Goal: Information Seeking & Learning: Learn about a topic

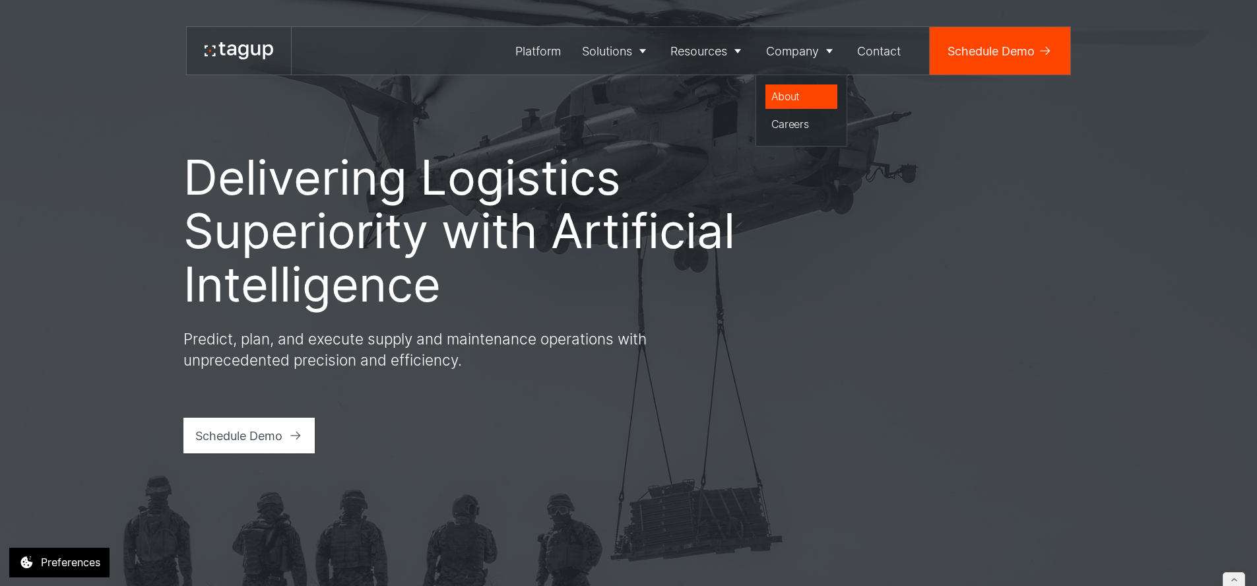
click at [788, 102] on div "About" at bounding box center [802, 96] width 61 height 16
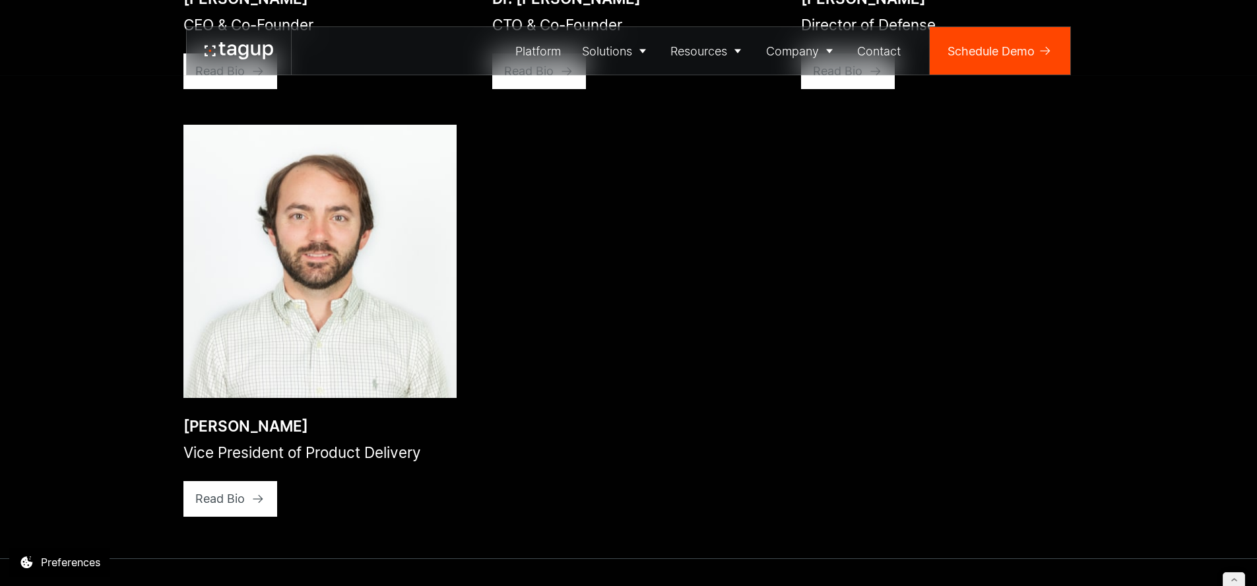
scroll to position [2495, 0]
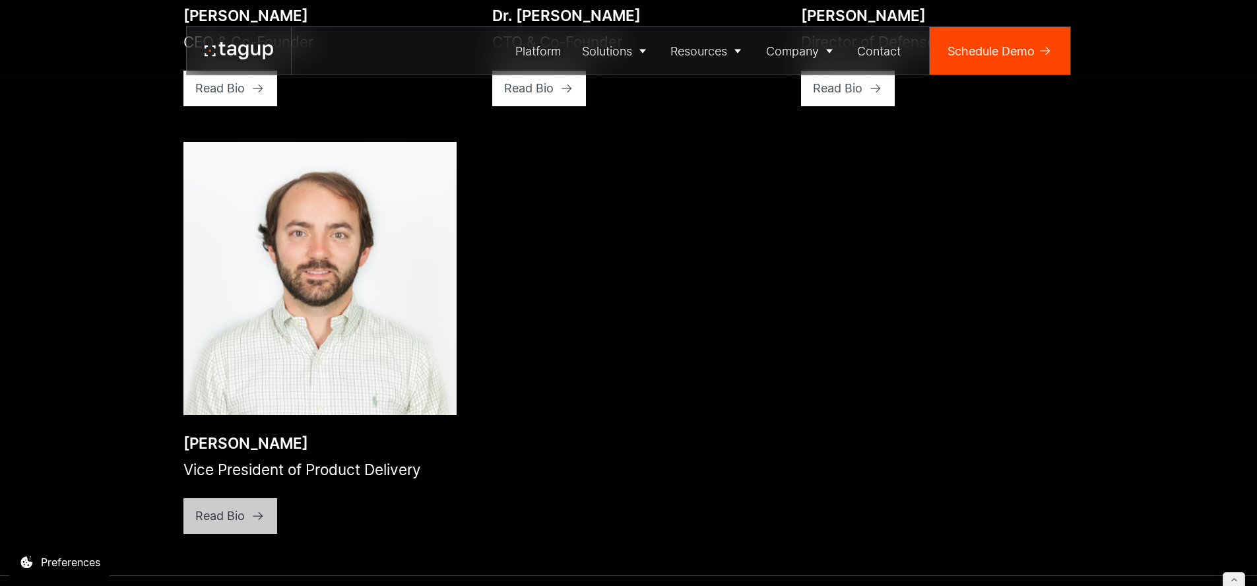
click at [255, 95] on icon at bounding box center [257, 88] width 13 height 13
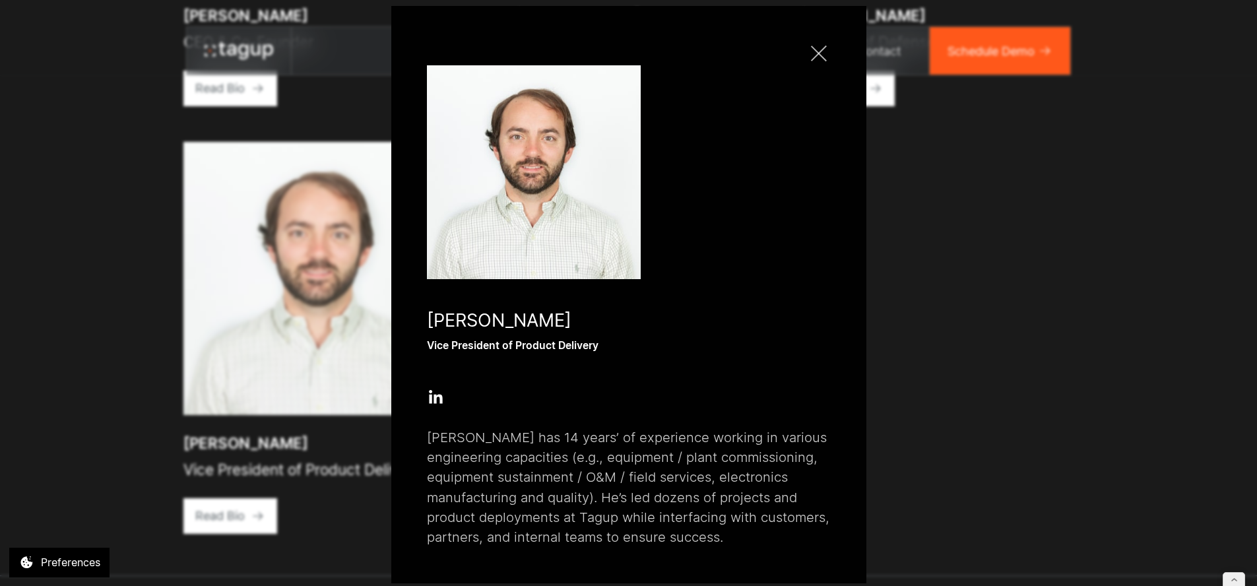
scroll to position [0, 0]
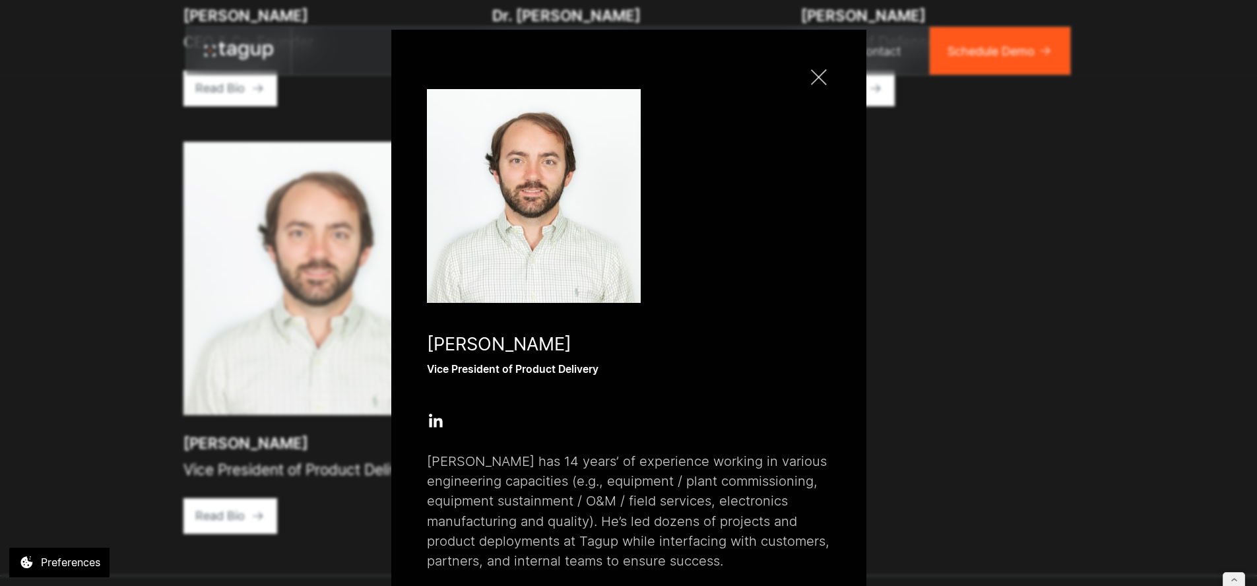
click at [814, 77] on div at bounding box center [819, 77] width 16 height 16
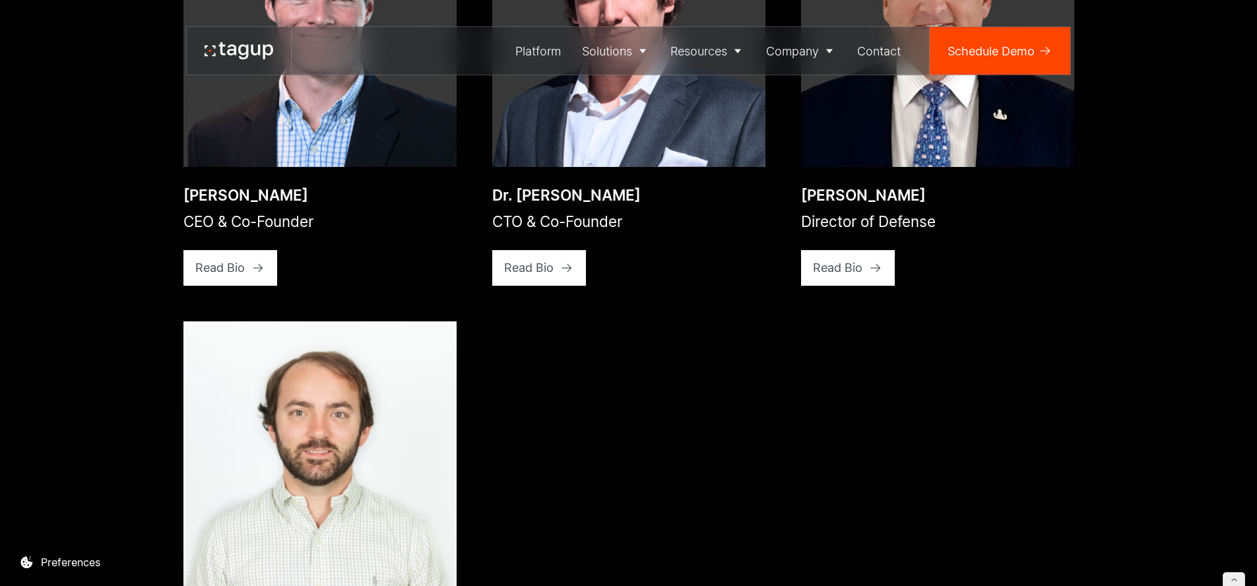
scroll to position [2062, 0]
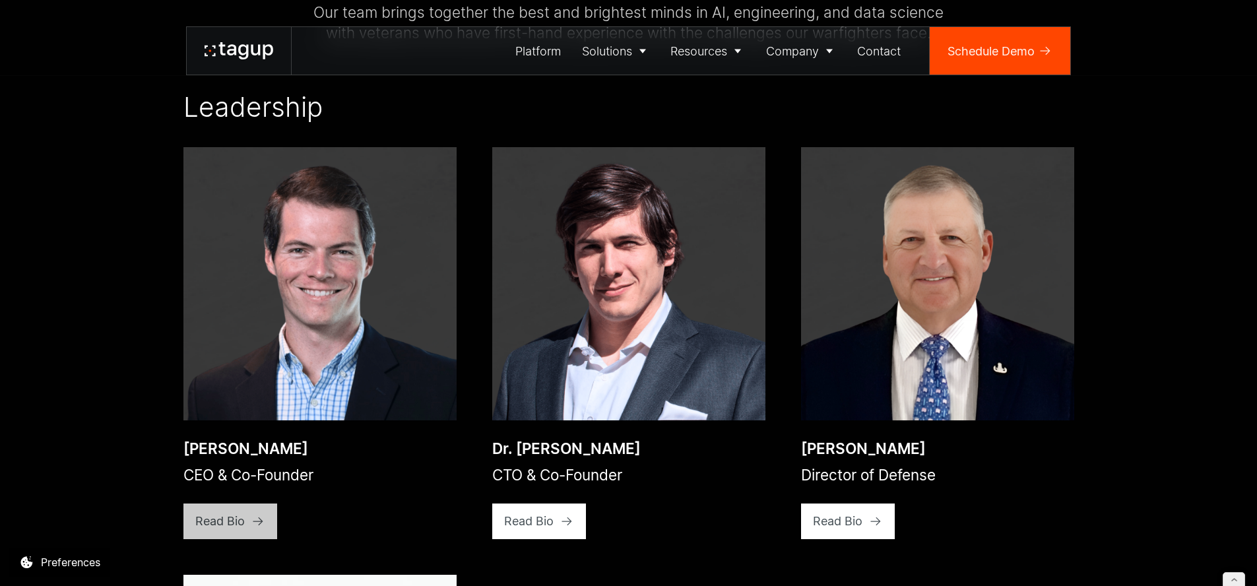
click at [242, 512] on div "Read Bio" at bounding box center [219, 521] width 49 height 18
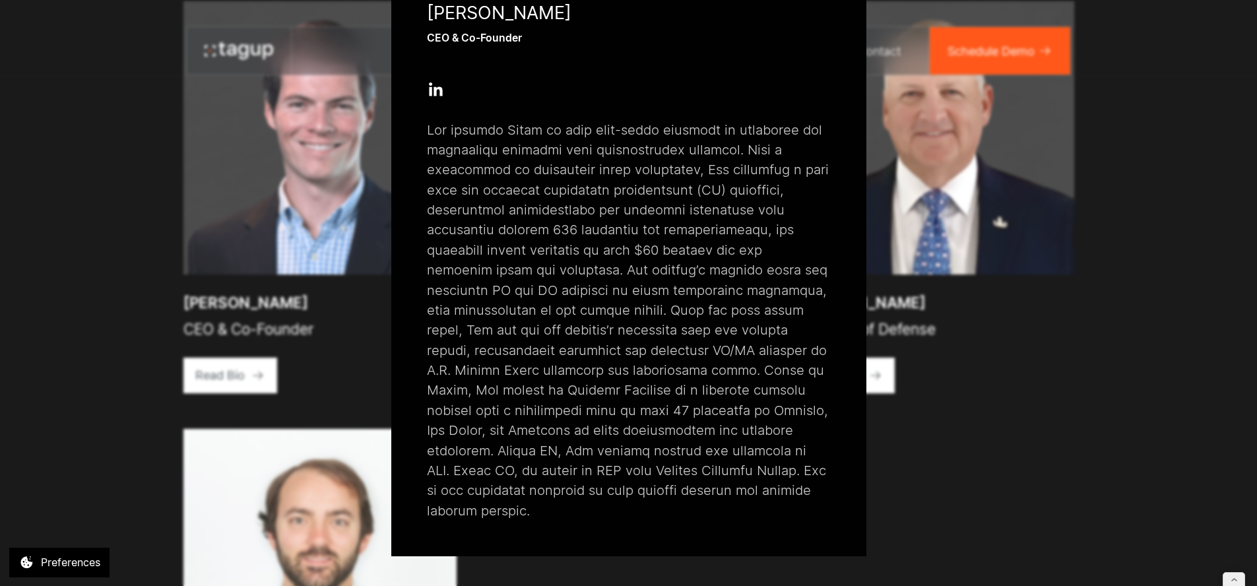
scroll to position [2050, 0]
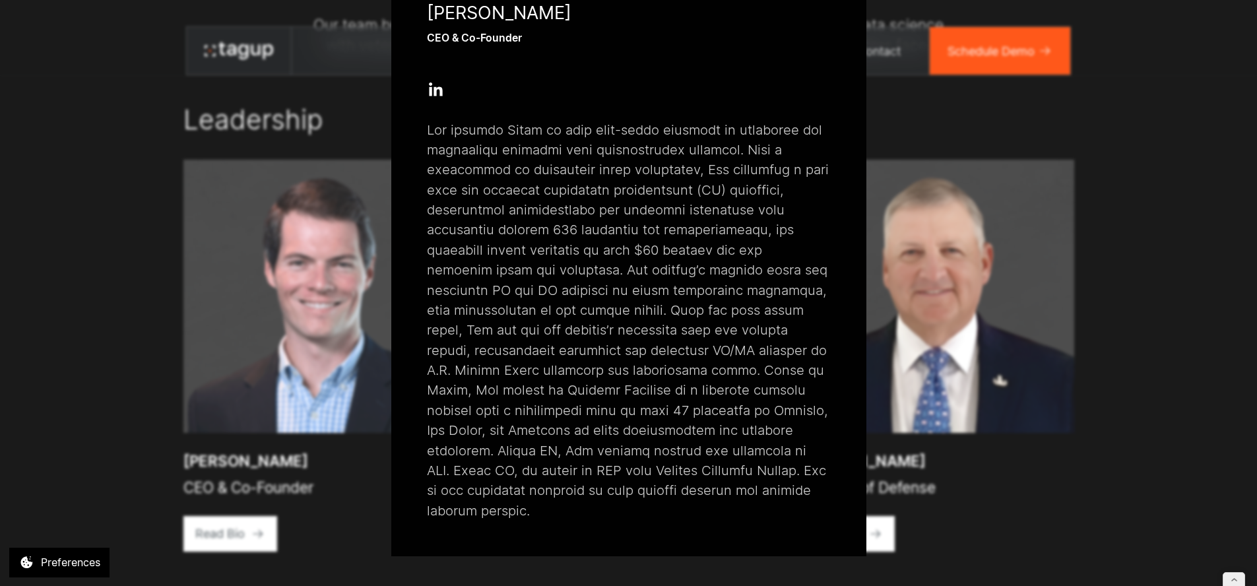
click at [1156, 406] on div "Close popup Jon Garrity CEO & Co-Founder Open Open Twitter profile Send Email O…" at bounding box center [628, 293] width 1257 height 586
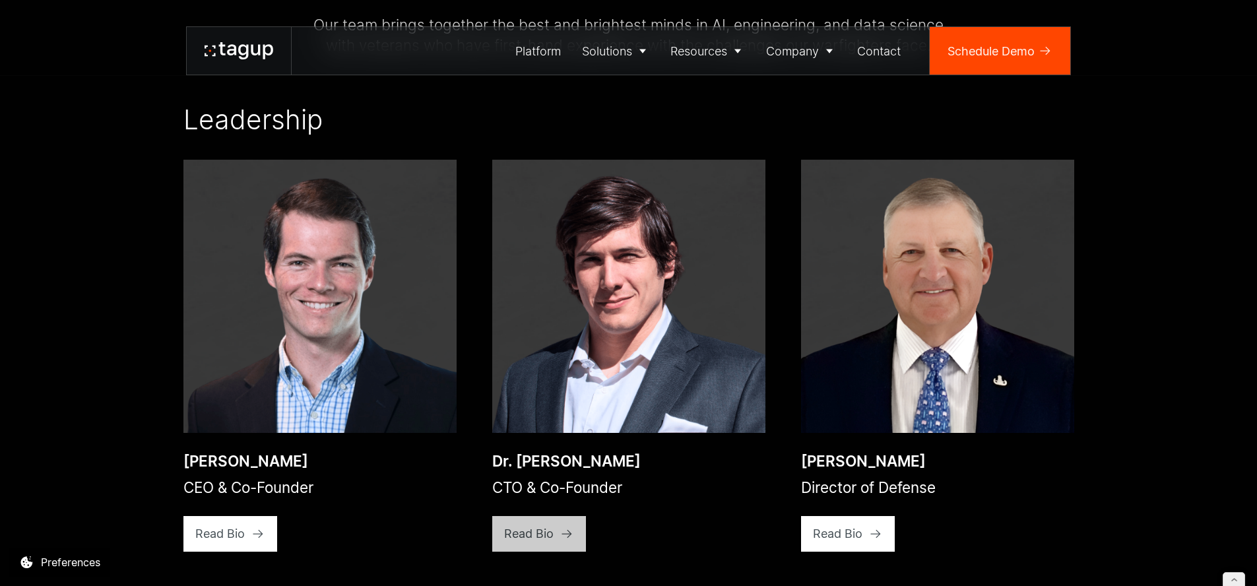
click at [245, 525] on div "Read Bio" at bounding box center [219, 534] width 49 height 18
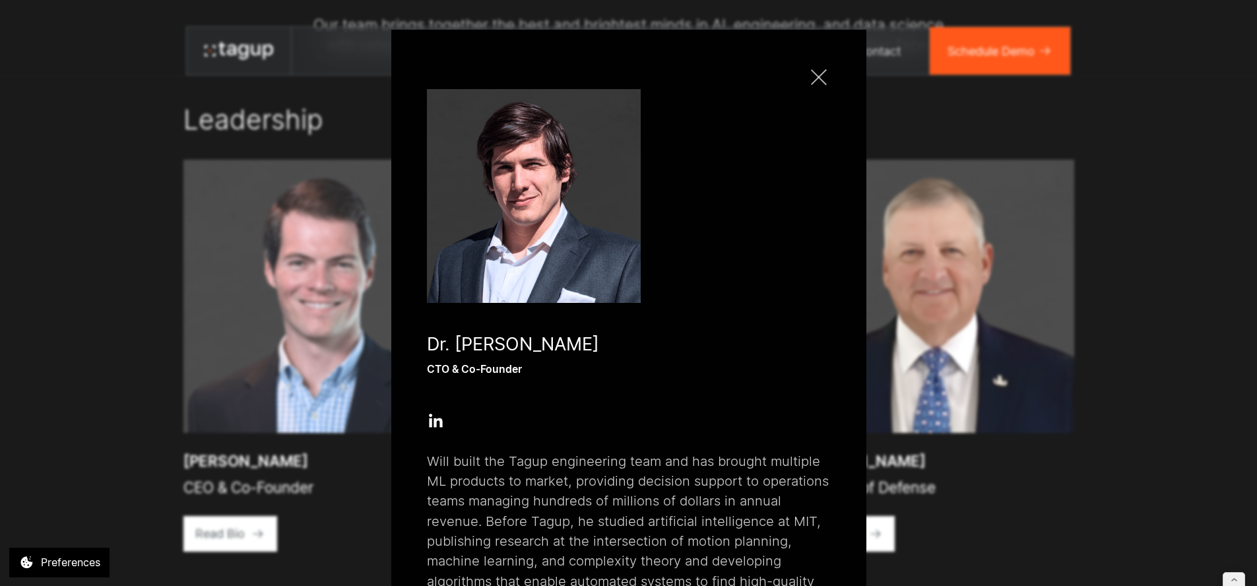
scroll to position [111, 0]
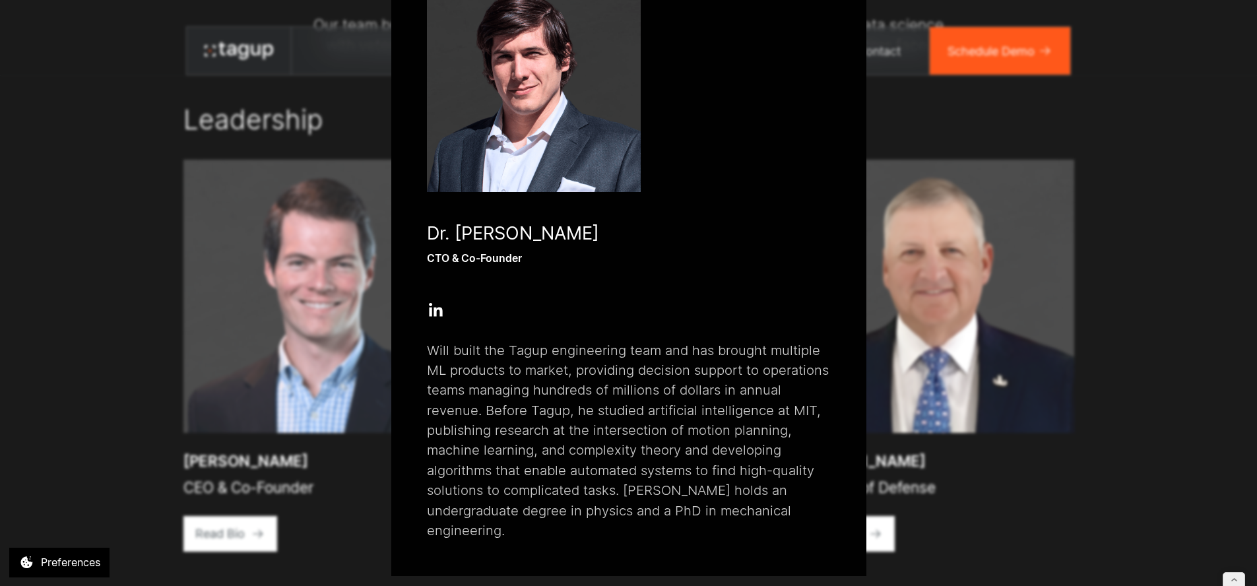
click at [1107, 486] on div "Close popup Dr. Will Vega-Brown CTO & Co-Founder Open Open Twitter profile Send…" at bounding box center [628, 293] width 1257 height 586
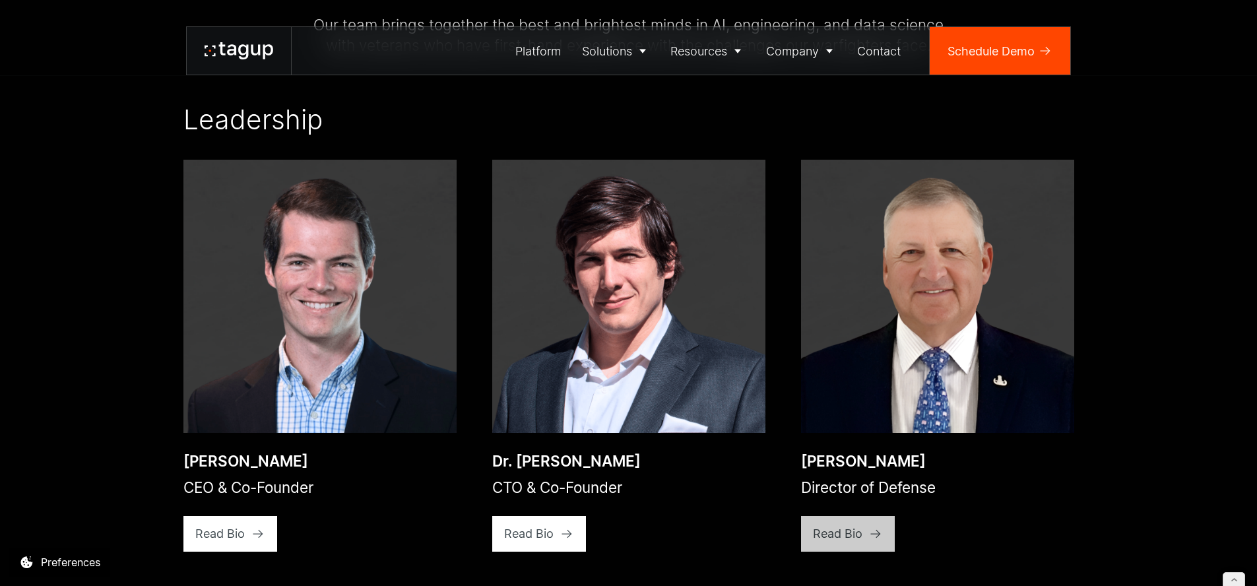
click at [278, 516] on link "Read Bio" at bounding box center [230, 534] width 94 height 36
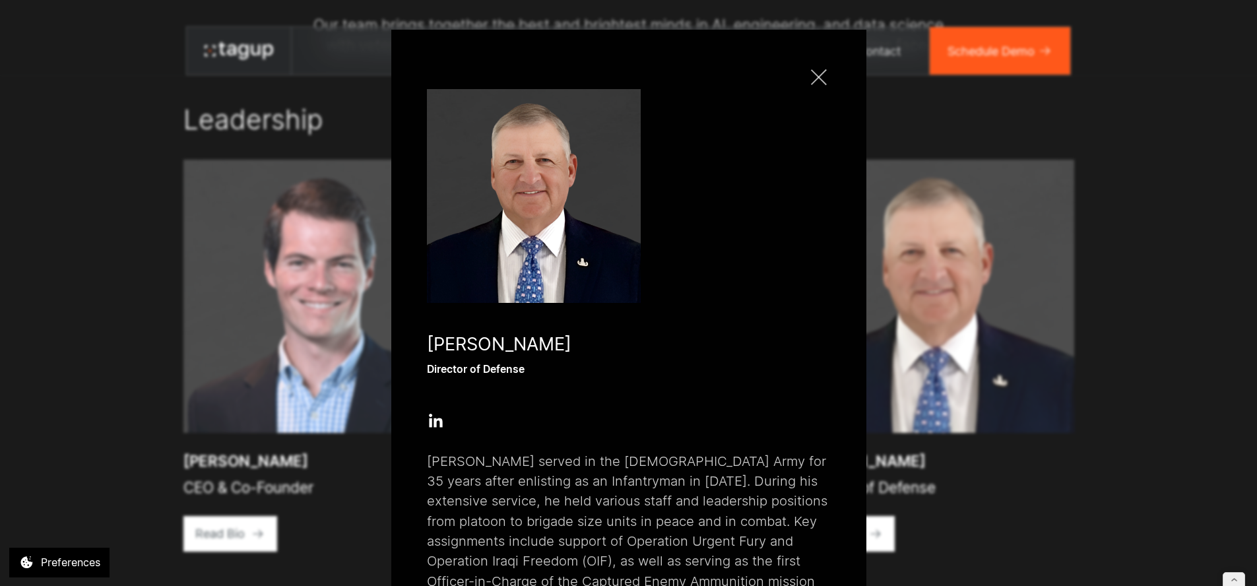
scroll to position [191, 0]
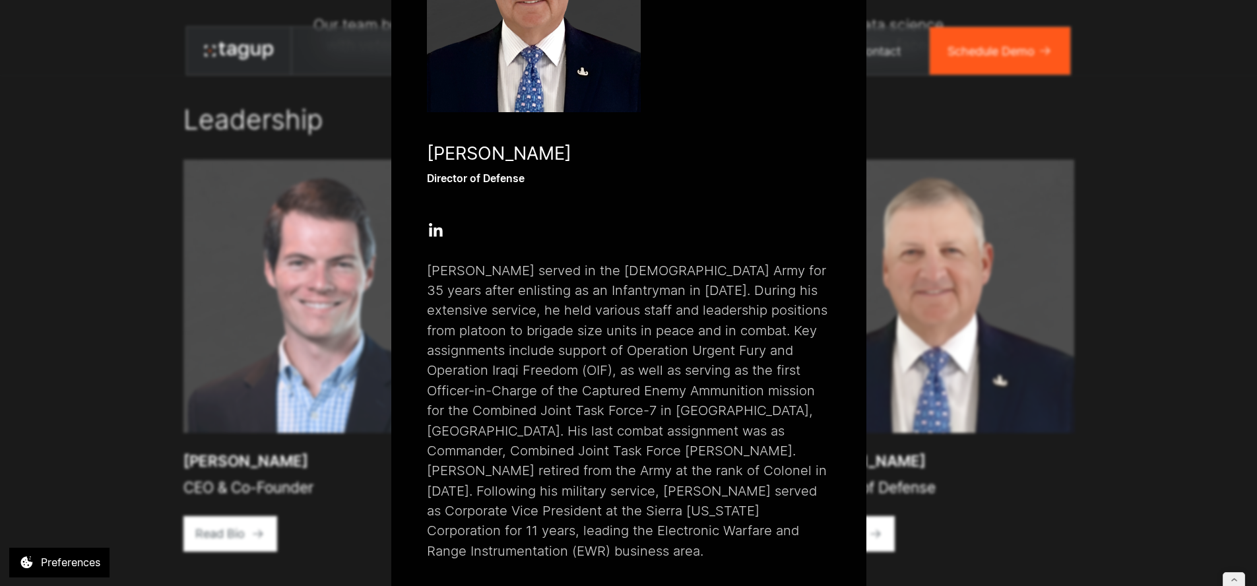
click at [1105, 450] on div "Close popup Paul Plemmons Director of Defense Open Open Twitter profile Send Em…" at bounding box center [628, 293] width 1257 height 586
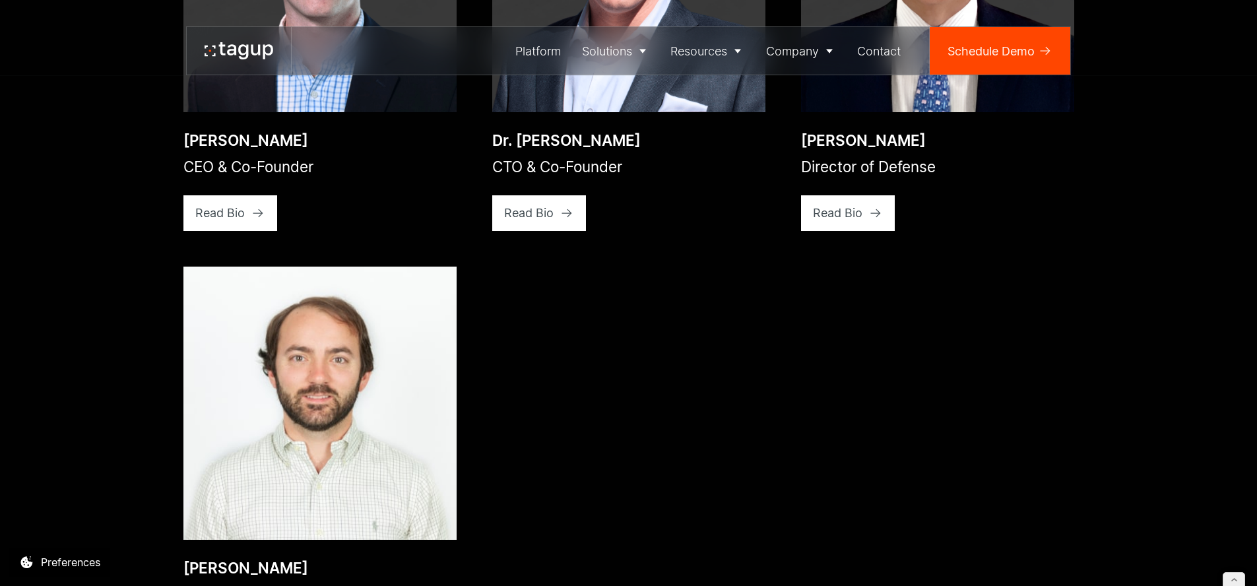
scroll to position [2076, 0]
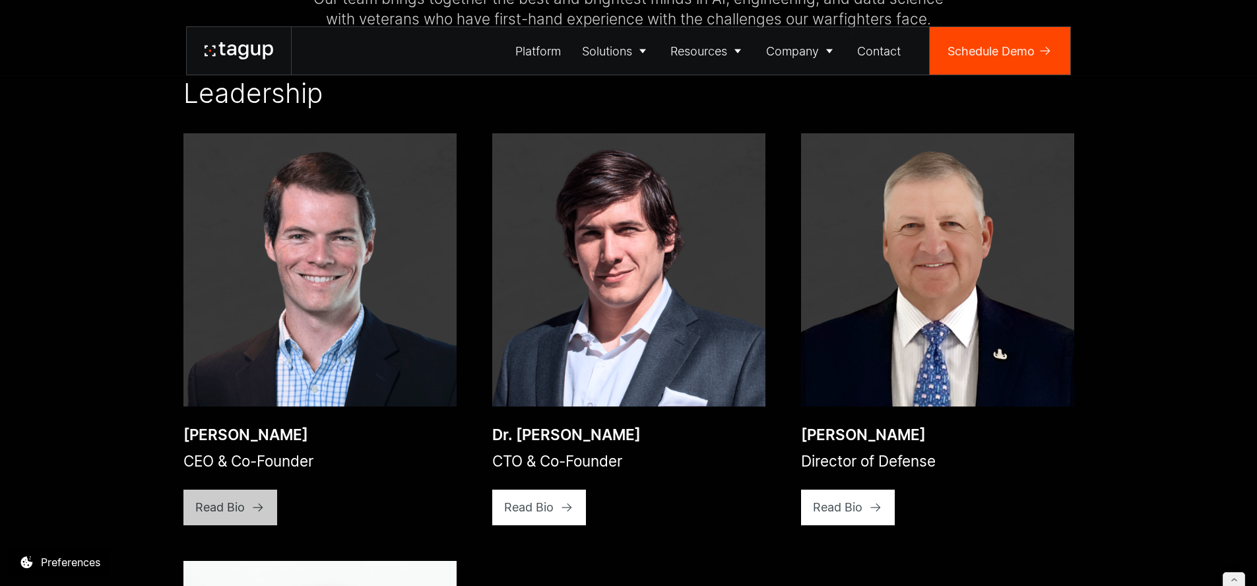
click at [227, 498] on div "Read Bio" at bounding box center [219, 507] width 49 height 18
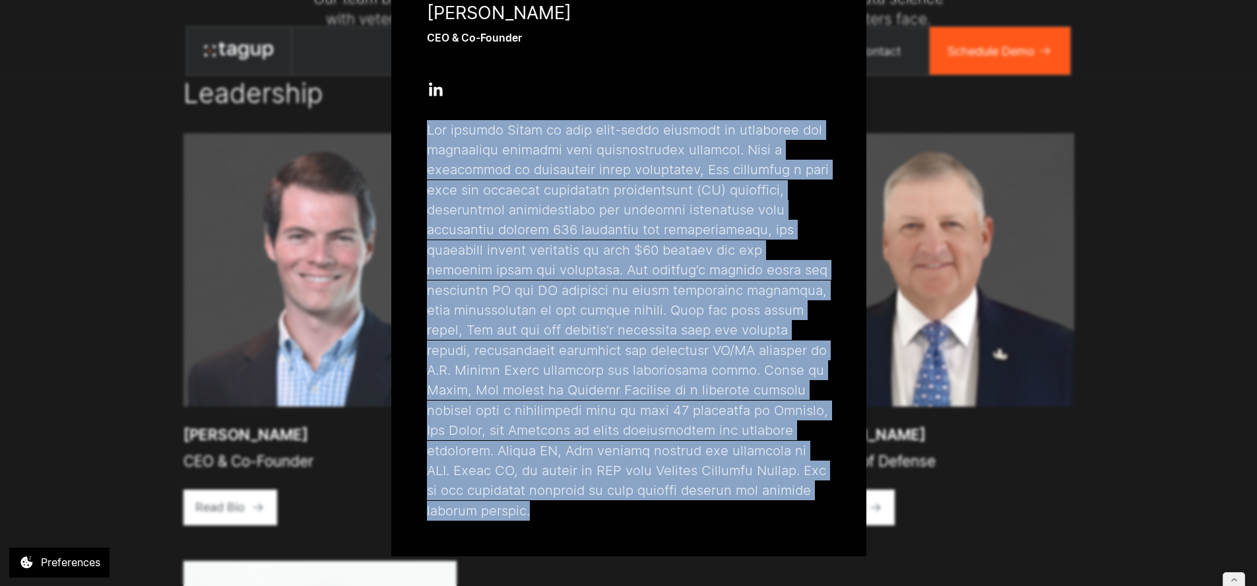
drag, startPoint x: 425, startPoint y: 123, endPoint x: 480, endPoint y: 468, distance: 349.6
click at [480, 513] on p at bounding box center [629, 320] width 404 height 401
copy p "Jon founded Tagup to make real-world problems in logistics and operations solva…"
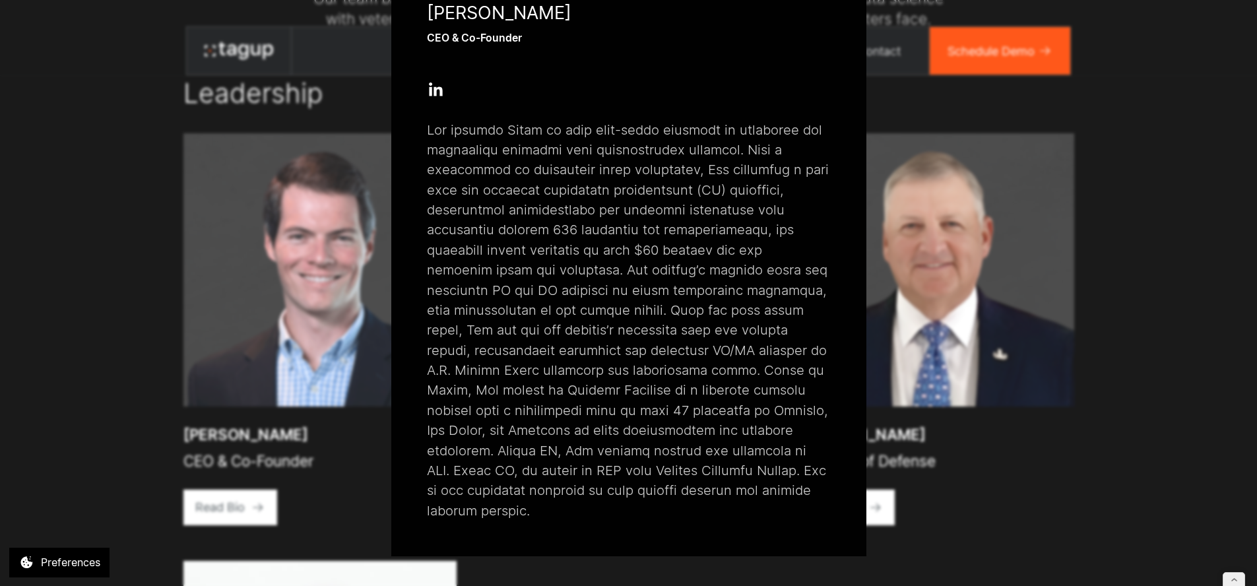
click at [1039, 416] on div "Close popup Jon Garrity CEO & Co-Founder Open Open Twitter profile Send Email O…" at bounding box center [628, 293] width 1257 height 586
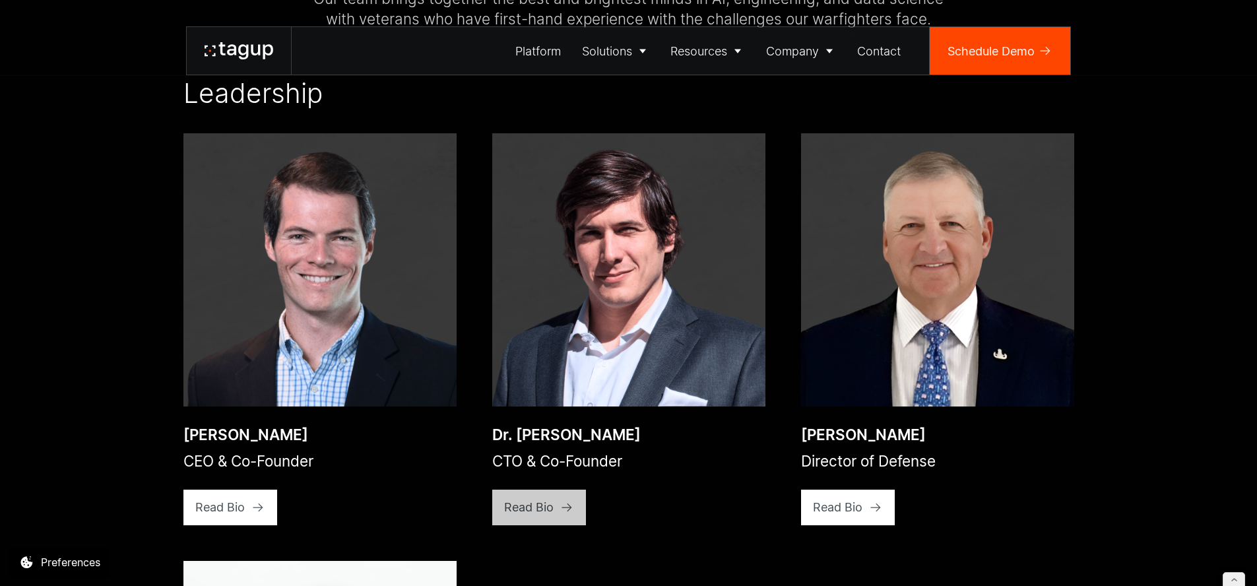
click at [245, 498] on div "Read Bio" at bounding box center [219, 507] width 49 height 18
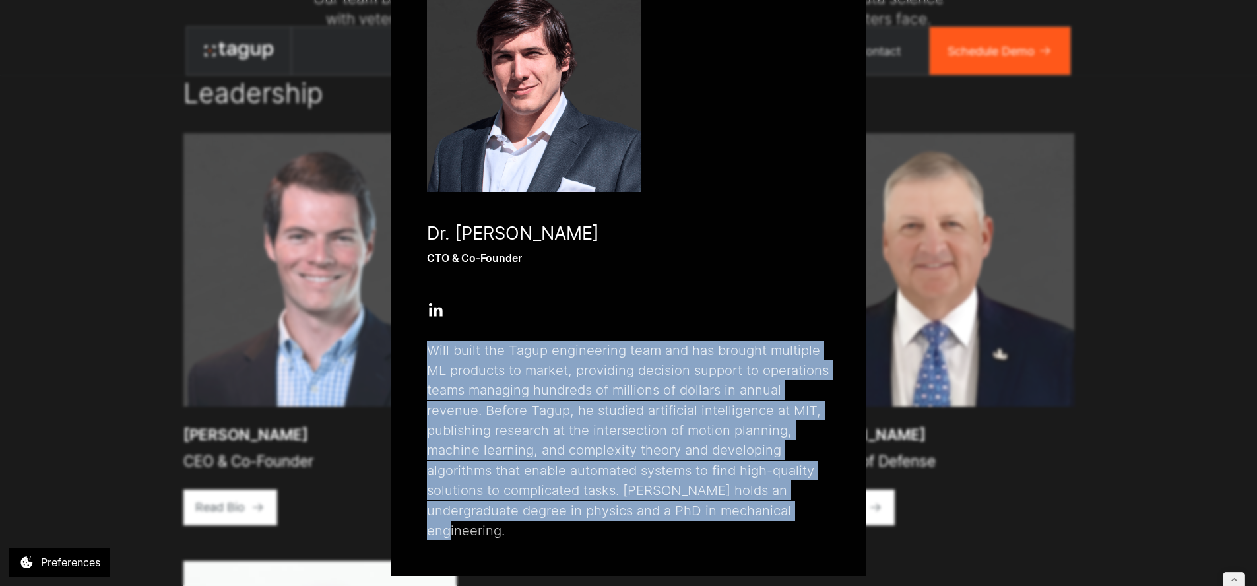
drag, startPoint x: 423, startPoint y: 348, endPoint x: 800, endPoint y: 509, distance: 409.6
click at [804, 511] on p "Will built the Tagup engineering team and has brought multiple ML products to m…" at bounding box center [629, 441] width 404 height 201
click at [1031, 466] on div "Close popup Dr. Will Vega-Brown CTO & Co-Founder Open Open Twitter profile Send…" at bounding box center [628, 293] width 1257 height 586
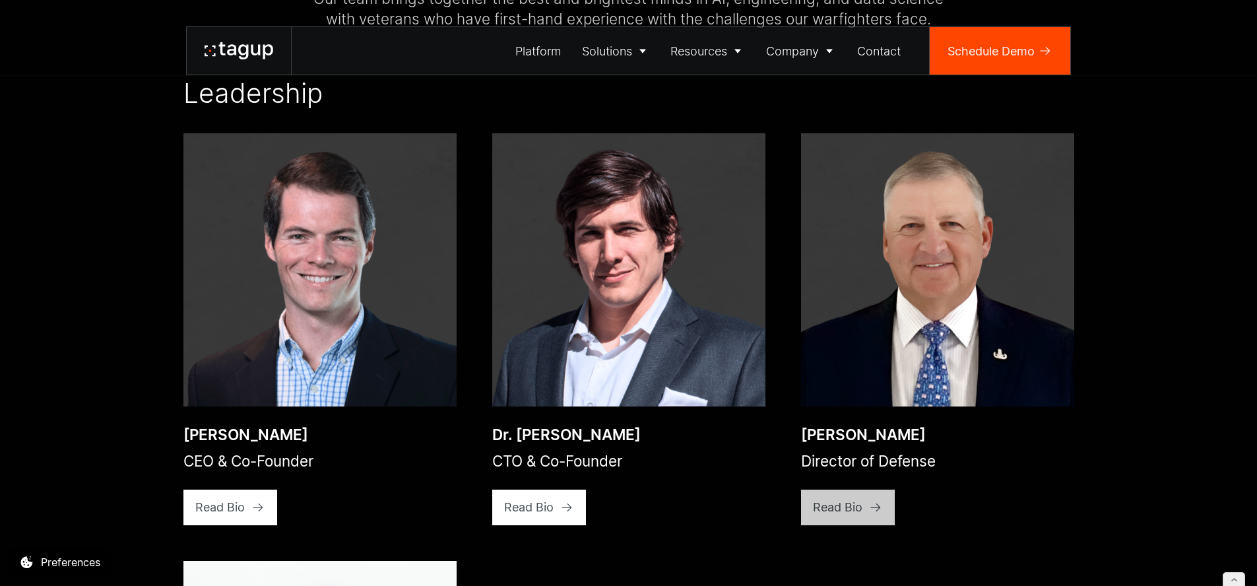
click at [278, 490] on link "Read Bio" at bounding box center [230, 508] width 94 height 36
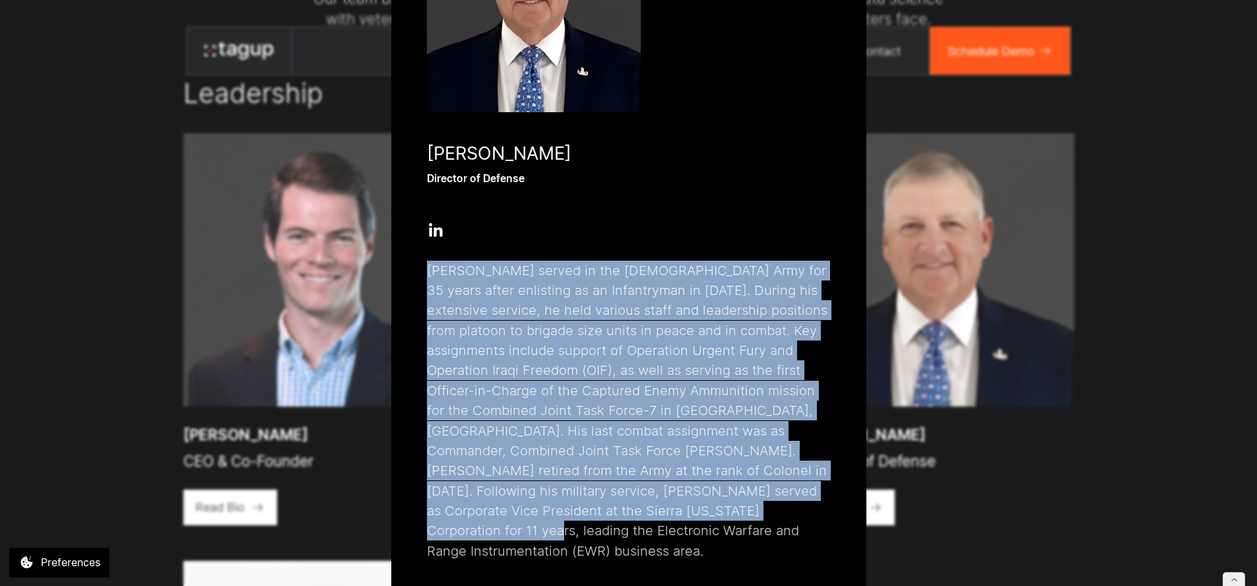
drag, startPoint x: 422, startPoint y: 271, endPoint x: 847, endPoint y: 506, distance: 485.7
click at [856, 515] on div "Close popup Paul Plemmons Director of Defense Open Open Twitter profile Send Em…" at bounding box center [628, 218] width 475 height 758
copy p "[PERSON_NAME] served in the [DEMOGRAPHIC_DATA] Army for 35 years after enlistin…"
click at [1008, 507] on div "Close popup Paul Plemmons Director of Defense Open Open Twitter profile Send Em…" at bounding box center [628, 293] width 1257 height 586
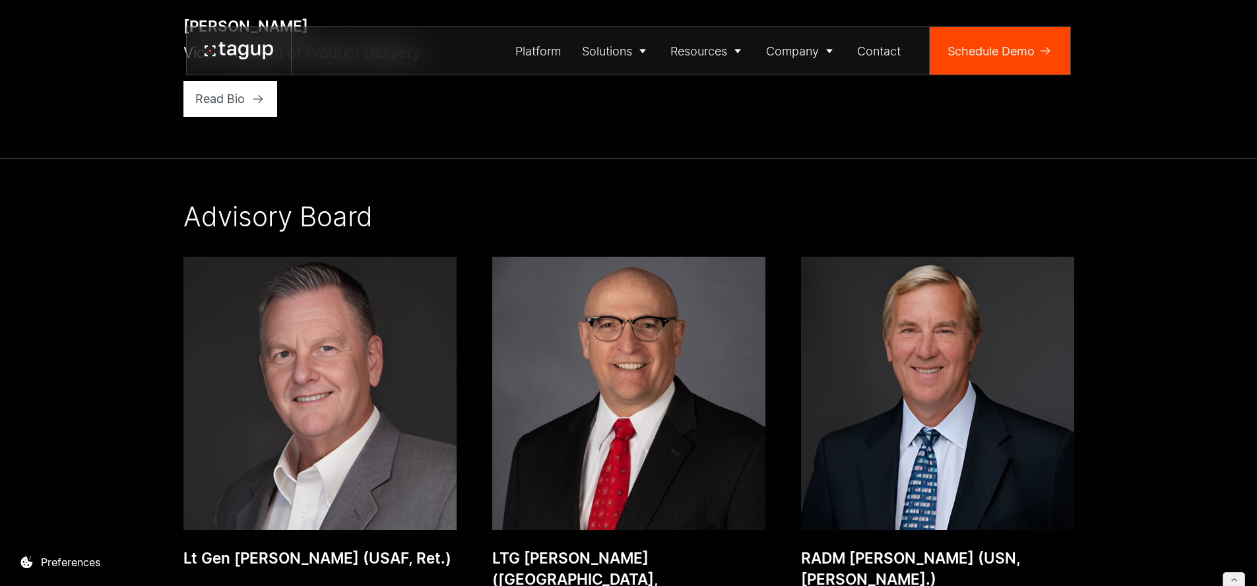
scroll to position [3166, 0]
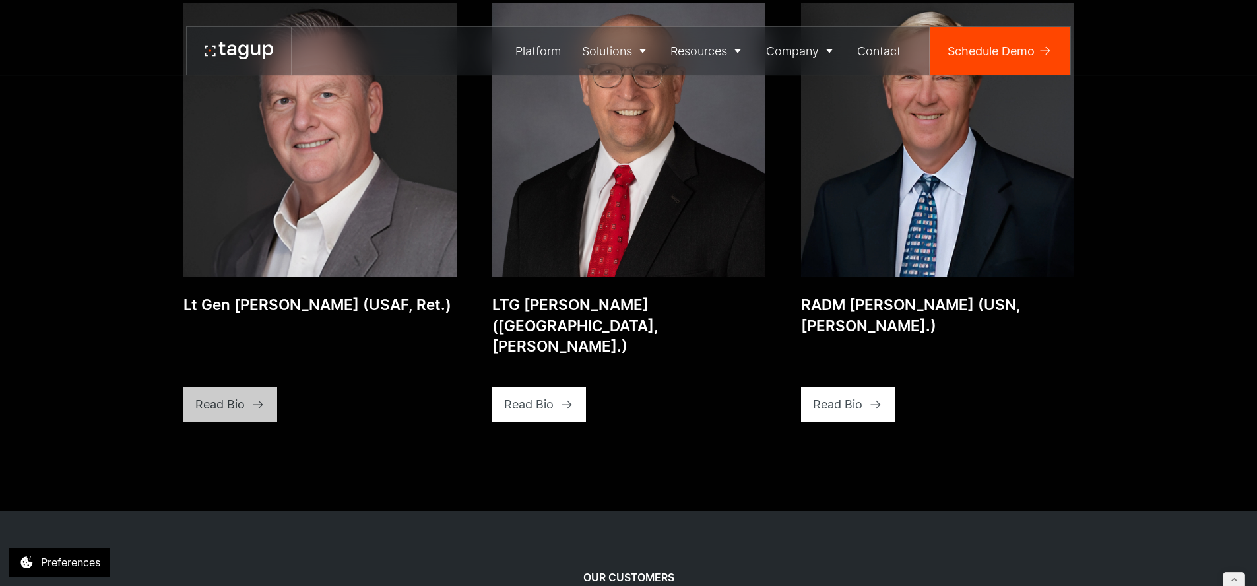
click at [254, 387] on link "Read Bio" at bounding box center [230, 405] width 94 height 36
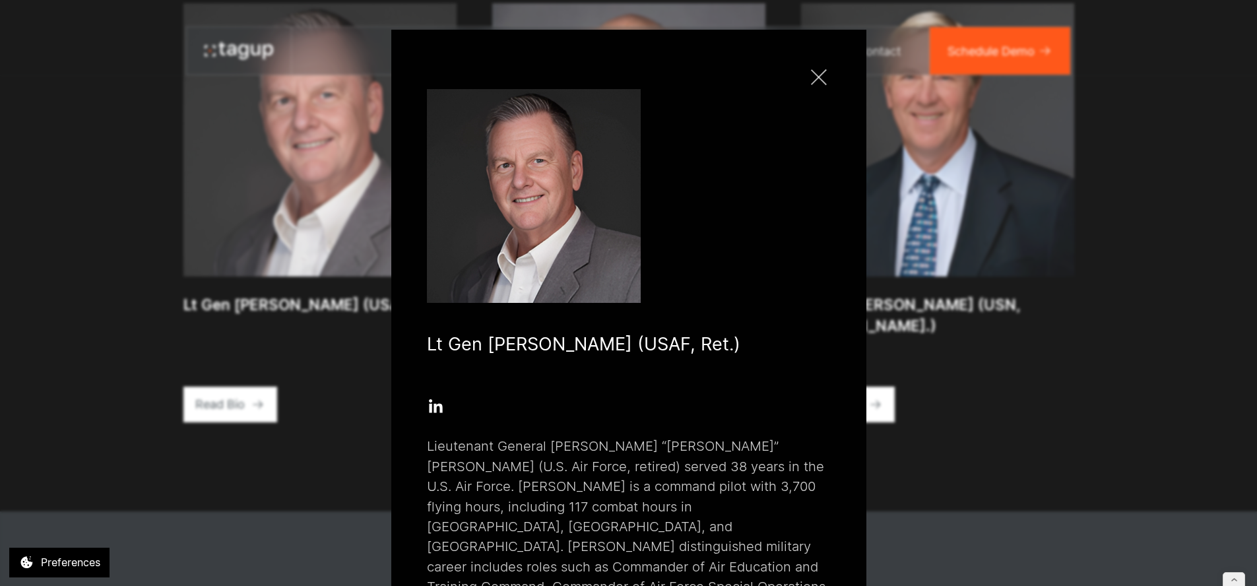
scroll to position [216, 0]
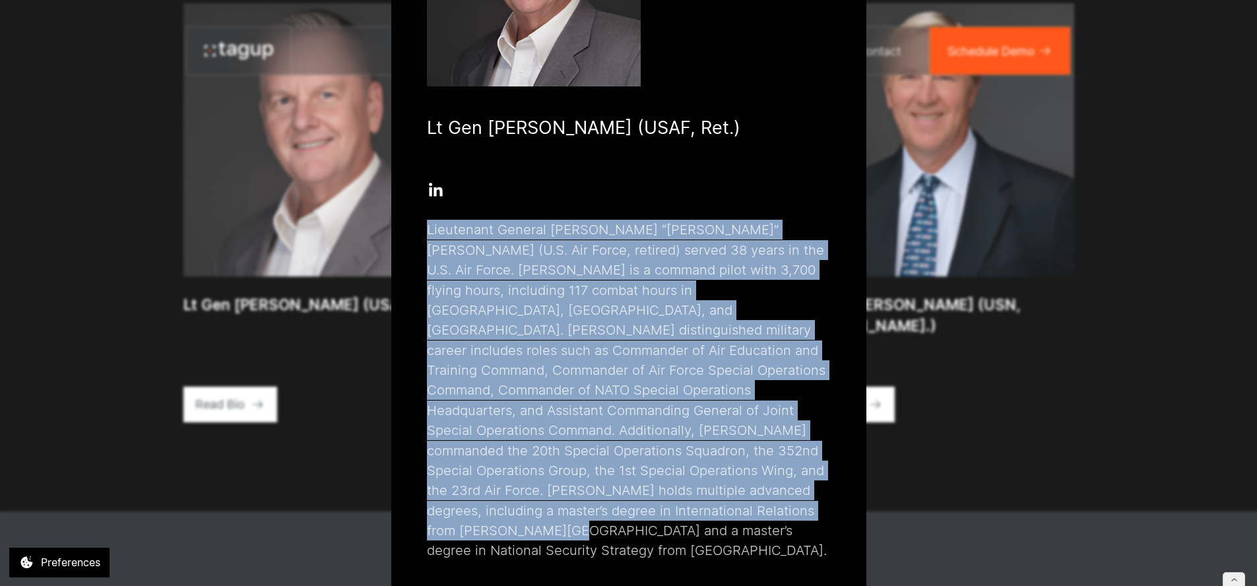
drag, startPoint x: 424, startPoint y: 231, endPoint x: 704, endPoint y: 513, distance: 397.6
click at [704, 513] on p "Lieutenant General [PERSON_NAME] “[PERSON_NAME]” [PERSON_NAME] (U.S. Air Force,…" at bounding box center [629, 390] width 404 height 341
copy p "Lieutenant General [PERSON_NAME] “[PERSON_NAME]” [PERSON_NAME] (U.S. Air Force,…"
click at [1065, 397] on div "Close popup Lt Gen Brad Webb (USAF, Ret.) Open Open Twitter profile Send Email …" at bounding box center [628, 293] width 1257 height 586
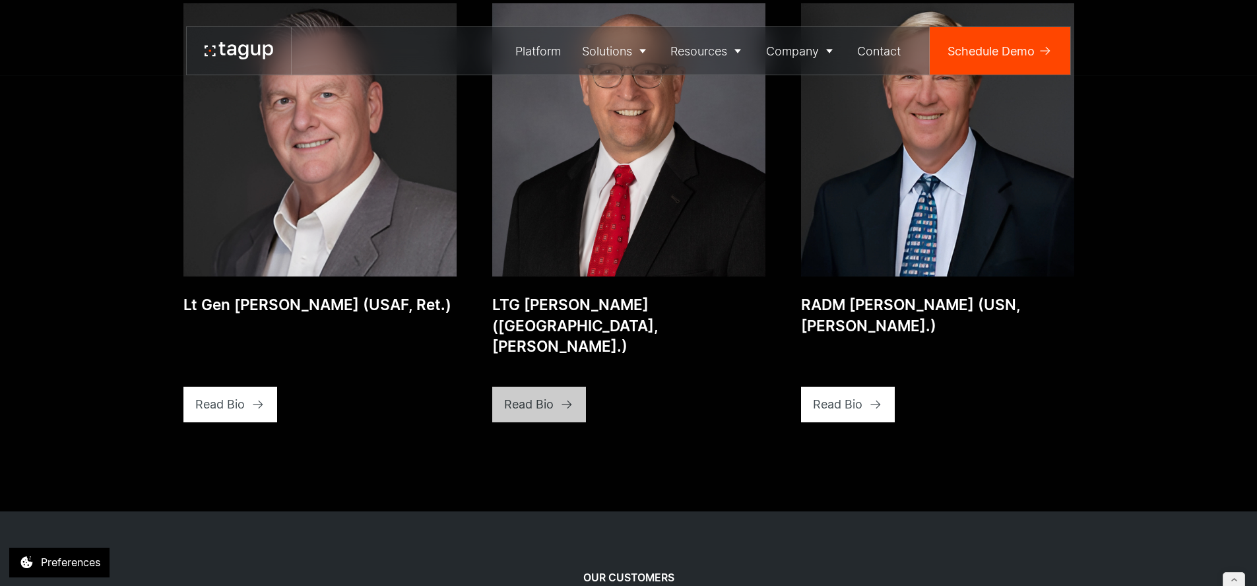
click at [529, 395] on div "Read Bio" at bounding box center [528, 404] width 49 height 18
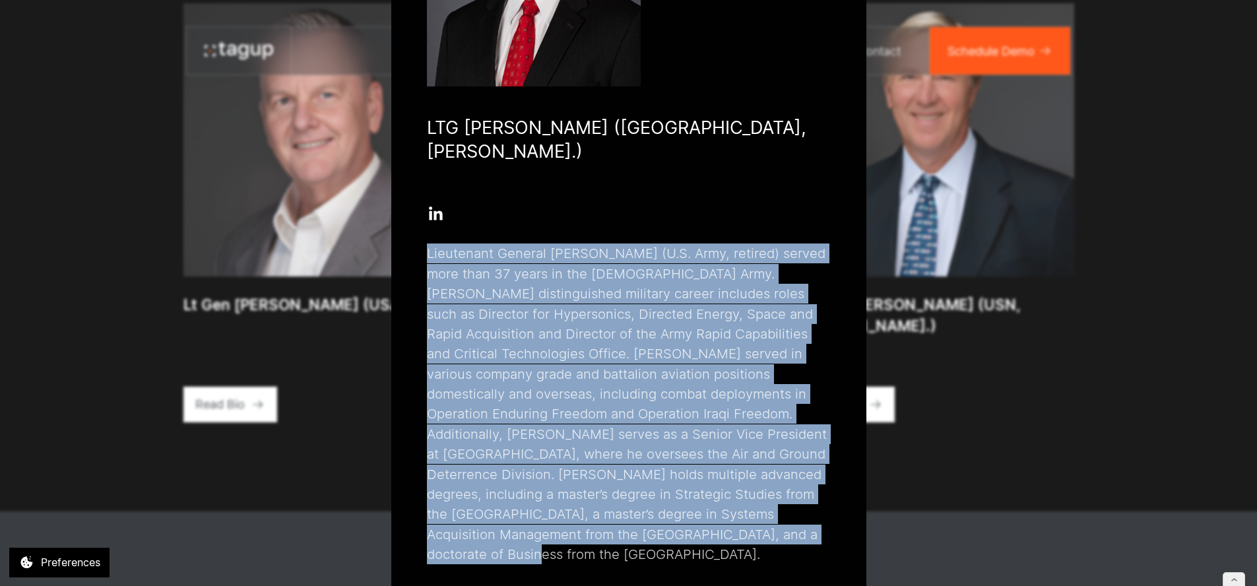
drag, startPoint x: 694, startPoint y: 506, endPoint x: 413, endPoint y: 233, distance: 391.1
click at [413, 233] on div "Close popup LTG Neil Thurgood (USA, Ret.) Open Open Twitter profile Send Email …" at bounding box center [628, 206] width 475 height 787
copy p "Lieutenant General [PERSON_NAME] (U.S. Army, retired) served more than 37 years…"
click at [1016, 397] on div "Close popup LTG Neil Thurgood (USA, Ret.) Open Open Twitter profile Send Email …" at bounding box center [628, 293] width 1257 height 586
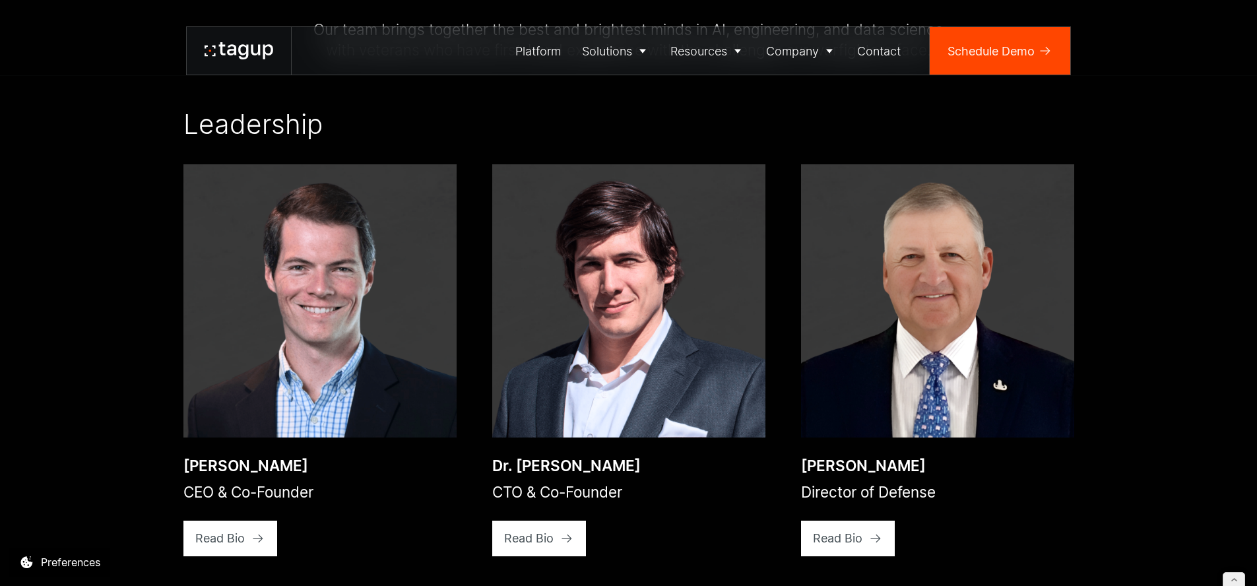
scroll to position [2054, 0]
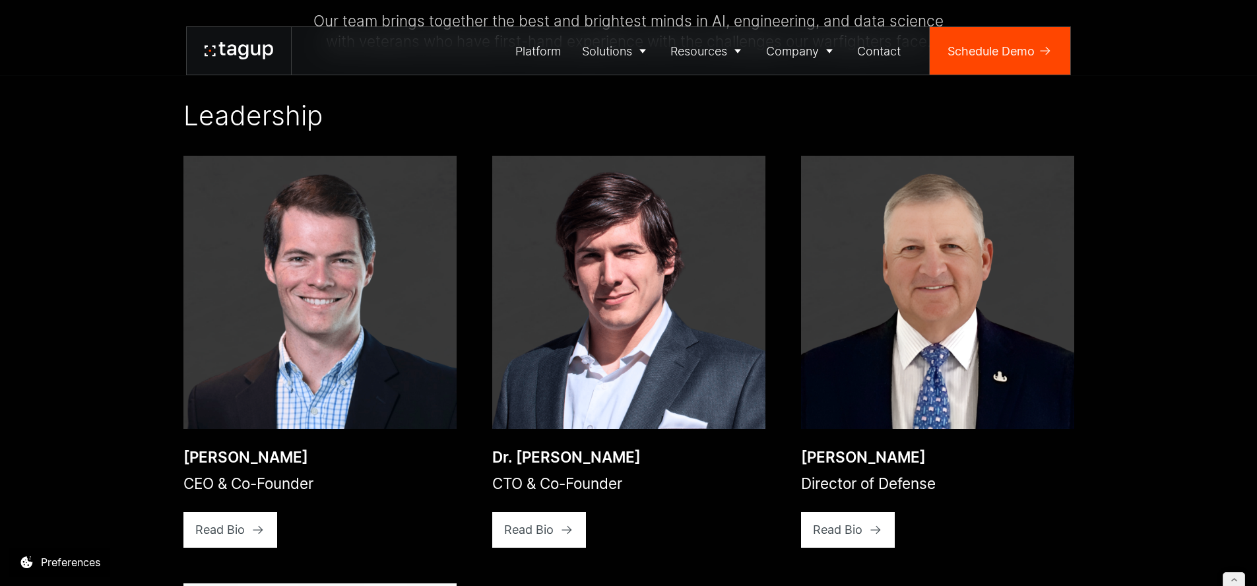
click at [226, 51] on icon at bounding box center [239, 50] width 69 height 17
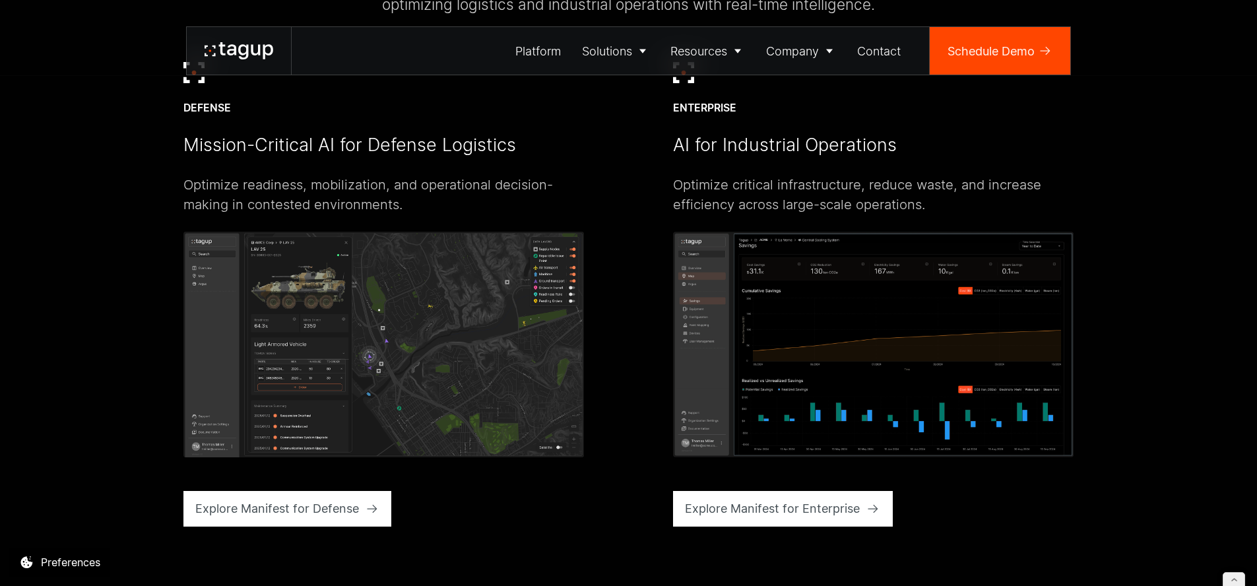
scroll to position [3139, 0]
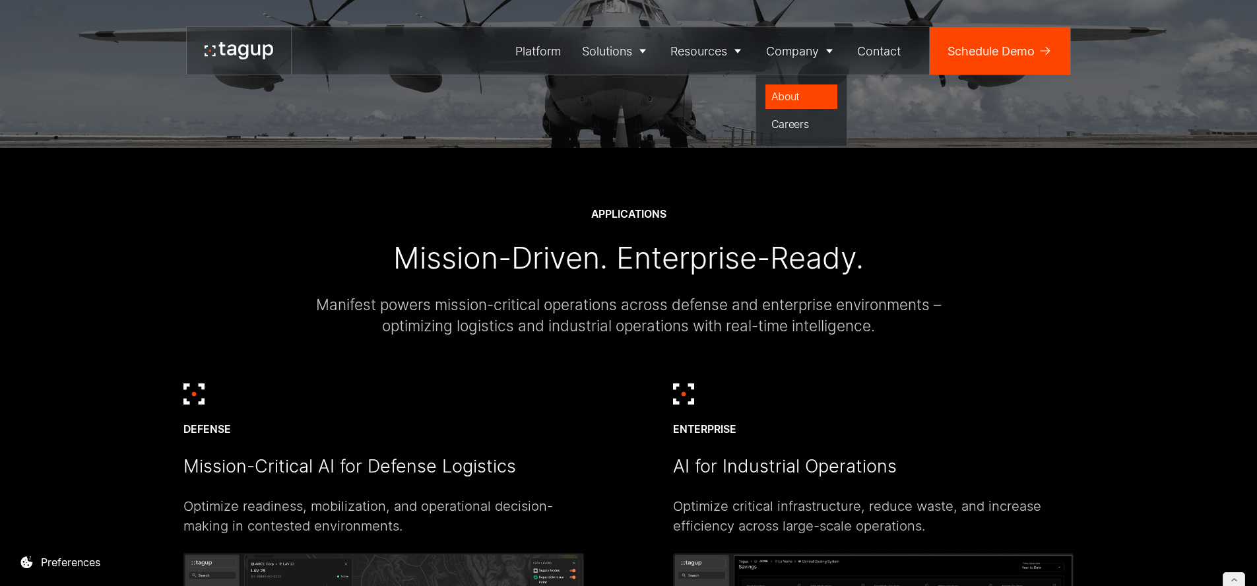
click at [781, 97] on div "About" at bounding box center [802, 96] width 61 height 16
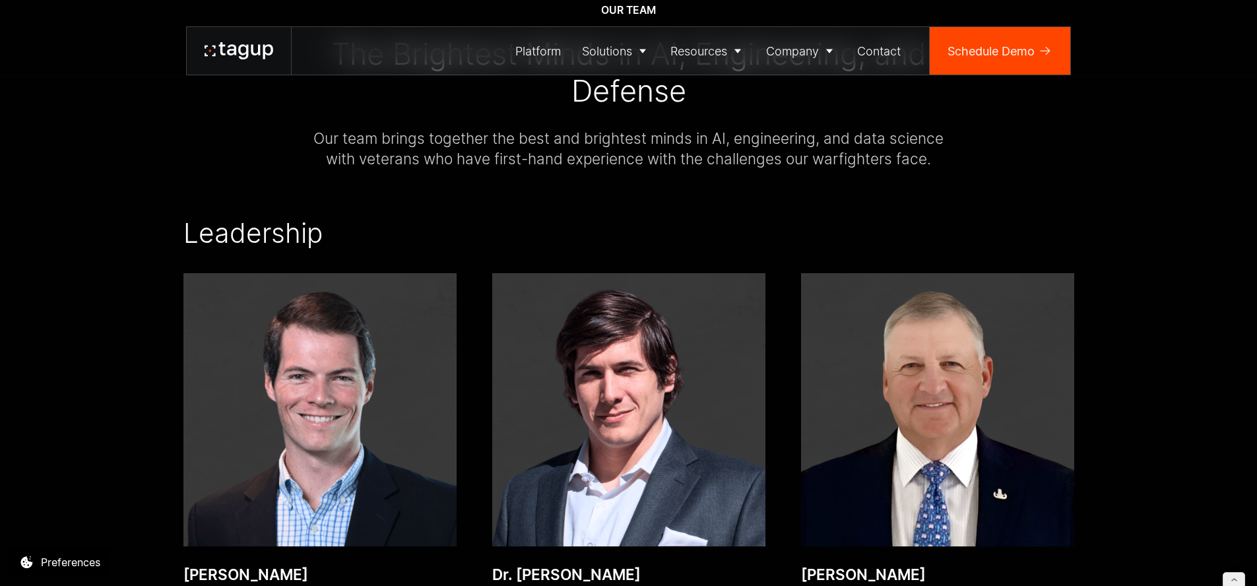
scroll to position [1547, 0]
